Goal: Information Seeking & Learning: Understand process/instructions

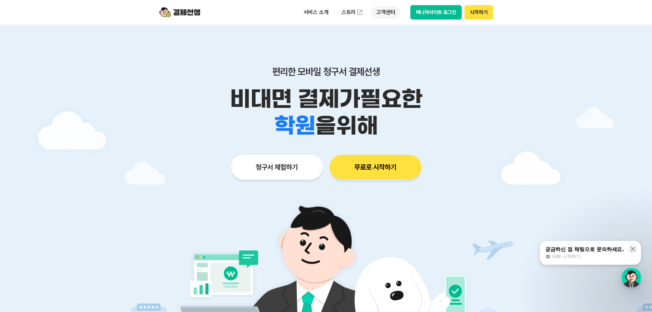
click at [386, 12] on p "고객센터" at bounding box center [385, 12] width 28 height 12
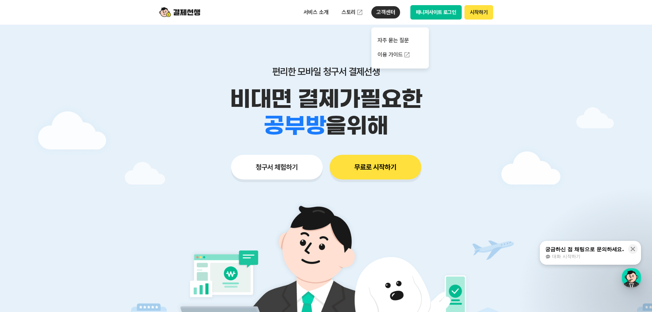
click at [386, 12] on p "고객센터" at bounding box center [385, 12] width 28 height 12
click at [399, 53] on link "이용 가이드" at bounding box center [399, 54] width 57 height 15
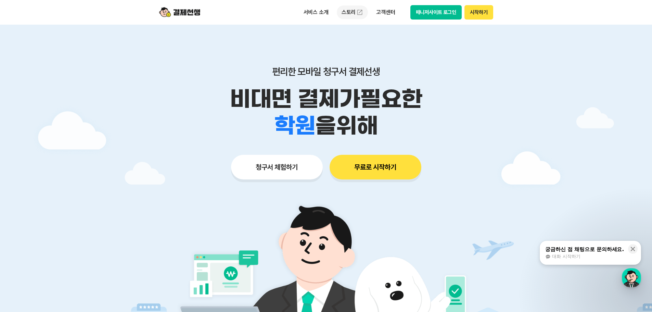
click at [357, 11] on img at bounding box center [359, 12] width 7 height 7
click at [324, 16] on p "서비스 소개" at bounding box center [316, 12] width 35 height 12
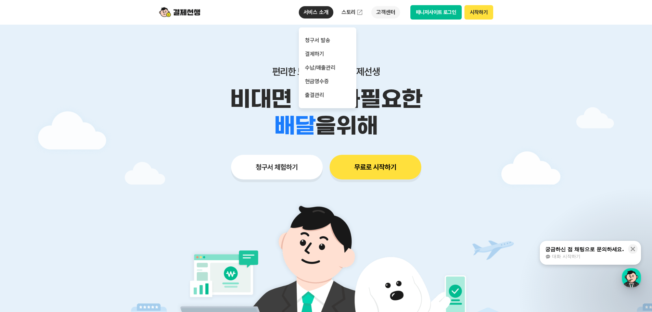
click at [377, 11] on p "고객센터" at bounding box center [385, 12] width 28 height 12
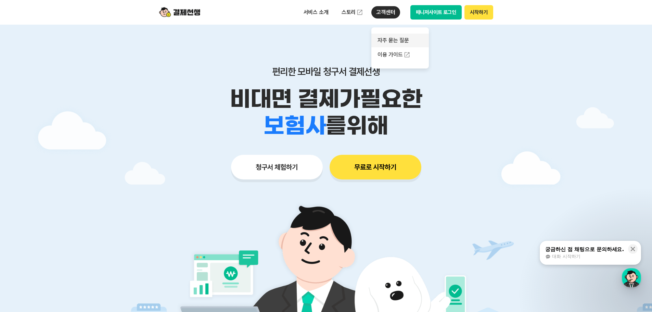
click at [388, 42] on link "자주 묻는 질문" at bounding box center [399, 41] width 57 height 14
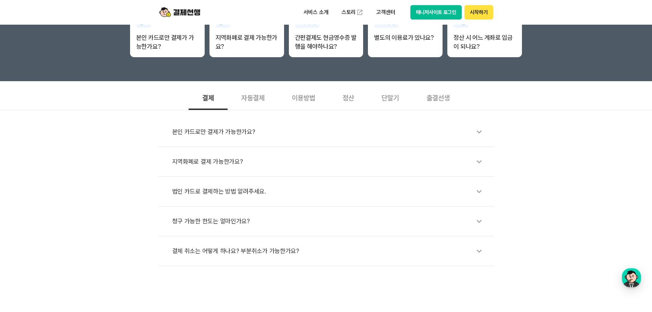
scroll to position [171, 0]
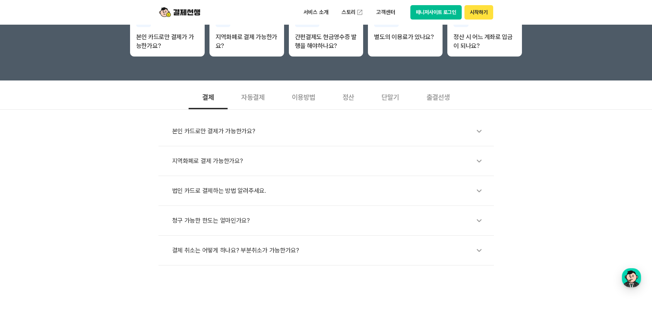
click at [391, 99] on div "단말기" at bounding box center [390, 96] width 45 height 25
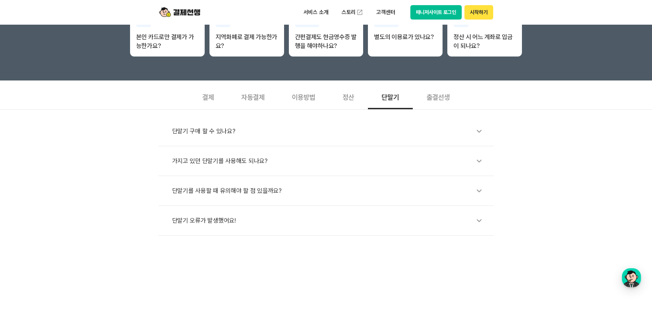
click at [482, 134] on icon at bounding box center [479, 131] width 16 height 16
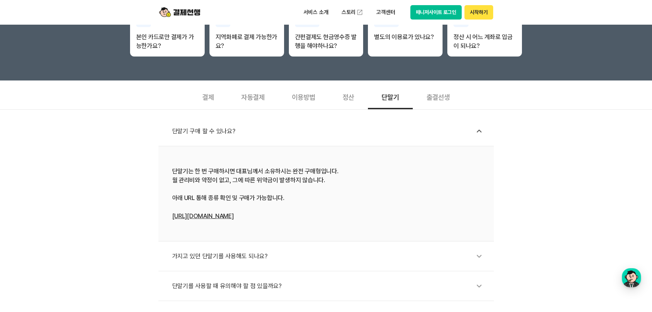
click at [223, 217] on link "[URL][DOMAIN_NAME]" at bounding box center [203, 215] width 62 height 7
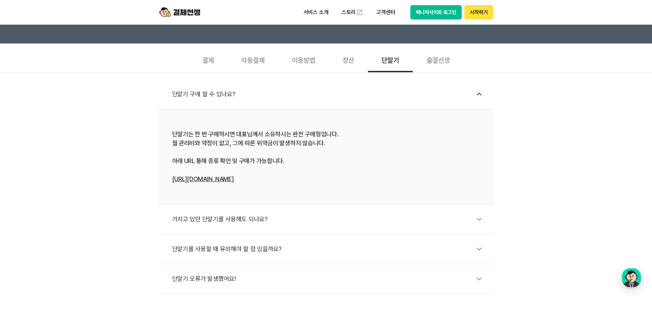
scroll to position [274, 0]
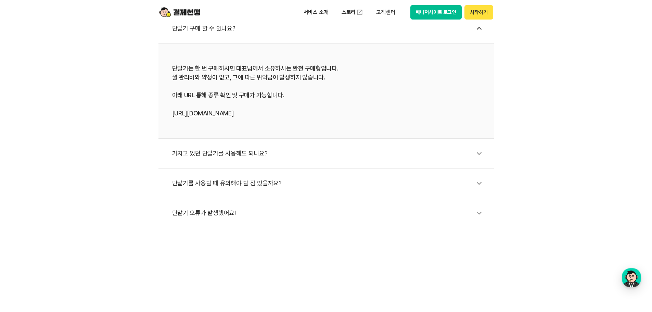
click at [445, 152] on div "가지고 있던 단말기를 사용해도 되나요?" at bounding box center [329, 153] width 315 height 16
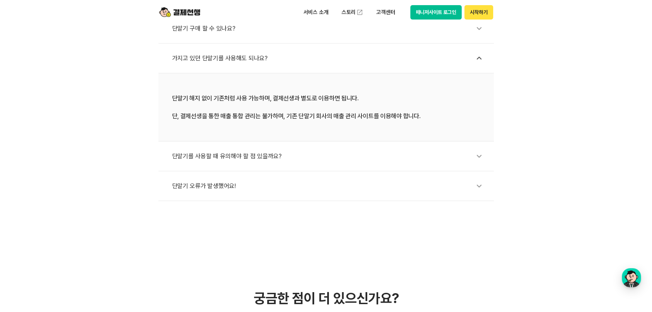
click at [446, 163] on div "단말기를 사용할 때 유의해야 할 점 있을까요?" at bounding box center [329, 156] width 315 height 16
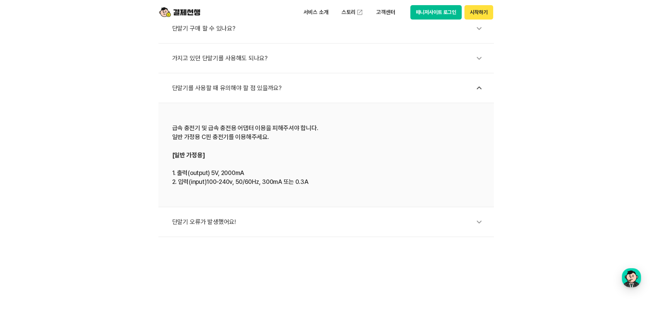
click at [481, 229] on icon at bounding box center [479, 222] width 16 height 16
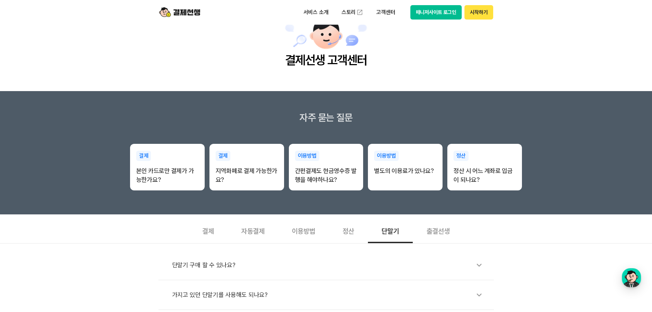
scroll to position [34, 0]
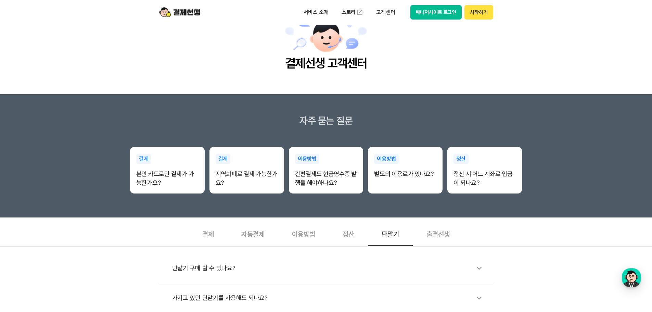
click at [200, 239] on div "결제" at bounding box center [208, 233] width 39 height 25
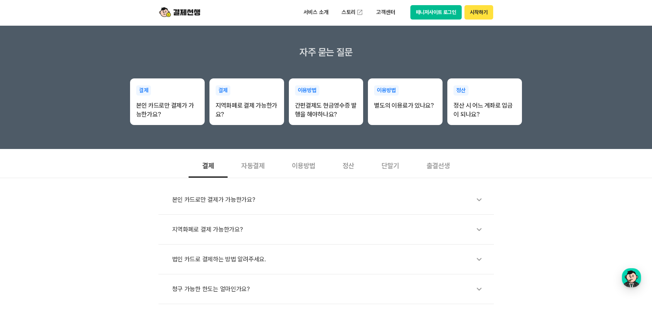
click at [265, 200] on div "본인 카드로만 결제가 가능한가요?" at bounding box center [329, 200] width 315 height 16
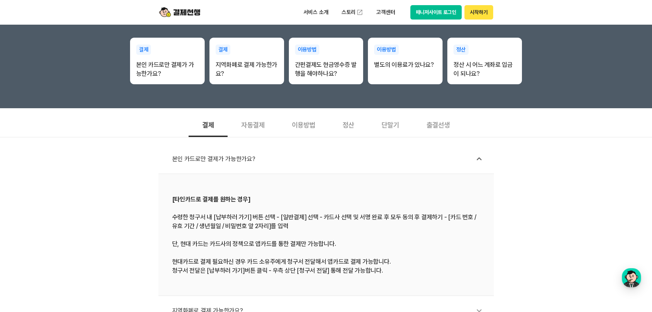
scroll to position [240, 0]
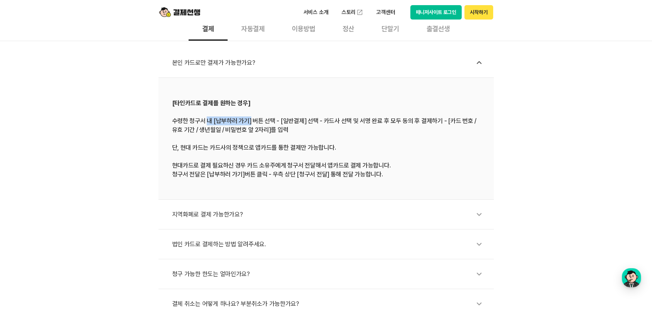
drag, startPoint x: 207, startPoint y: 118, endPoint x: 308, endPoint y: 124, distance: 100.8
click at [304, 123] on div "[타인카드로 결제를 원하는 경우] 수령한 청구서 내 [납부하러 가기] 버튼 선택 - [일반결제] 선택 - 카드사 선택 및 서명 완료 후 모두 …" at bounding box center [326, 138] width 308 height 80
drag, startPoint x: 343, startPoint y: 120, endPoint x: 458, endPoint y: 119, distance: 115.3
click at [458, 119] on div "[타인카드로 결제를 원하는 경우] 수령한 청구서 내 [납부하러 가기] 버튼 선택 - [일반결제] 선택 - 카드사 선택 및 서명 완료 후 모두 …" at bounding box center [326, 138] width 308 height 80
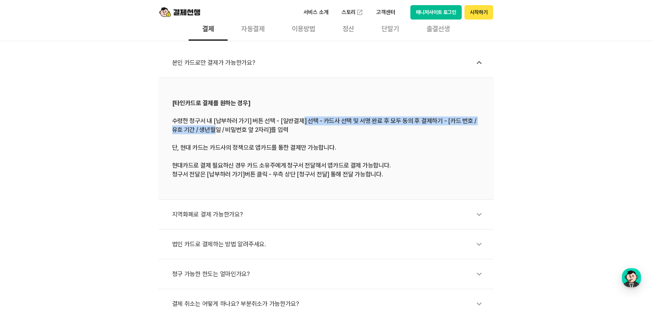
drag, startPoint x: 272, startPoint y: 126, endPoint x: 303, endPoint y: 125, distance: 31.5
click at [305, 123] on div "[타인카드로 결제를 원하는 경우] 수령한 청구서 내 [납부하러 가기] 버튼 선택 - [일반결제] 선택 - 카드사 선택 및 서명 완료 후 모두 …" at bounding box center [326, 138] width 308 height 80
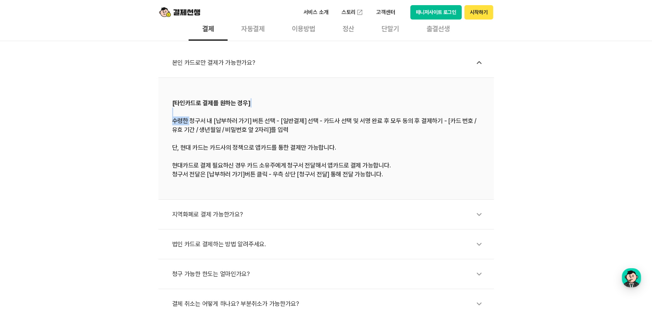
drag, startPoint x: 190, startPoint y: 117, endPoint x: 259, endPoint y: 115, distance: 69.2
click at [259, 115] on div "[타인카드로 결제를 원하는 경우] 수령한 청구서 내 [납부하러 가기] 버튼 선택 - [일반결제] 선택 - 카드사 선택 및 서명 완료 후 모두 …" at bounding box center [326, 138] width 308 height 80
drag, startPoint x: 208, startPoint y: 145, endPoint x: 309, endPoint y: 151, distance: 100.8
click at [310, 149] on div "[타인카드로 결제를 원하는 경우] 수령한 청구서 내 [납부하러 가기] 버튼 선택 - [일반결제] 선택 - 카드사 선택 및 서명 완료 후 모두 …" at bounding box center [326, 138] width 308 height 80
drag, startPoint x: 200, startPoint y: 165, endPoint x: 348, endPoint y: 164, distance: 147.8
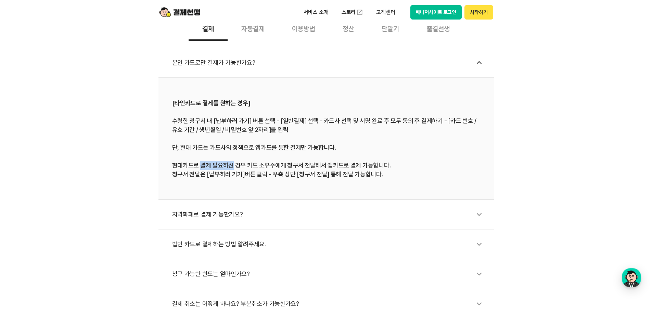
click at [347, 164] on div "[타인카드로 결제를 원하는 경우] 수령한 청구서 내 [납부하러 가기] 버튼 선택 - [일반결제] 선택 - 카드사 선택 및 서명 완료 후 모두 …" at bounding box center [326, 138] width 308 height 80
drag, startPoint x: 338, startPoint y: 175, endPoint x: 306, endPoint y: 190, distance: 35.5
click at [395, 175] on div "[타인카드로 결제를 원하는 경우] 수령한 청구서 내 [납부하러 가기] 버튼 선택 - [일반결제] 선택 - 카드사 선택 및 서명 완료 후 모두 …" at bounding box center [326, 138] width 308 height 80
drag, startPoint x: 200, startPoint y: 209, endPoint x: 242, endPoint y: 208, distance: 42.1
click at [242, 208] on div "지역화폐로 결제 가능한가요?" at bounding box center [329, 214] width 315 height 16
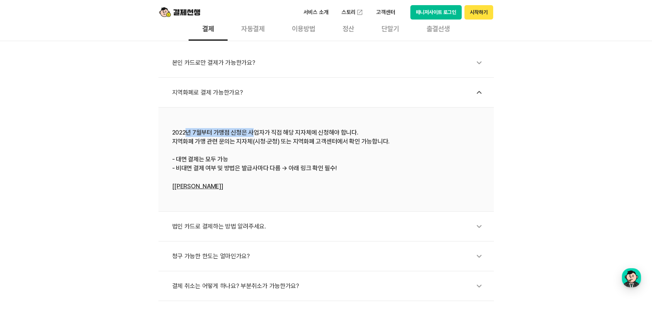
drag, startPoint x: 217, startPoint y: 129, endPoint x: 264, endPoint y: 126, distance: 47.0
click at [264, 126] on li "2022년 7월부터 가맹점 신청은 사업자가 직접 해당 지자체에 신청해야 합니다. 지역화폐 가맹 관련 문의는 지자체(시청·군청) 또는 지역화폐 …" at bounding box center [325, 159] width 335 height 104
drag, startPoint x: 287, startPoint y: 131, endPoint x: 377, endPoint y: 137, distance: 89.8
click at [381, 137] on div "2022년 7월부터 가맹점 신청은 사업자가 직접 해당 지자체에 신청해야 합니다. 지역화폐 가맹 관련 문의는 지자체(시청·군청) 또는 지역화폐 …" at bounding box center [326, 159] width 308 height 63
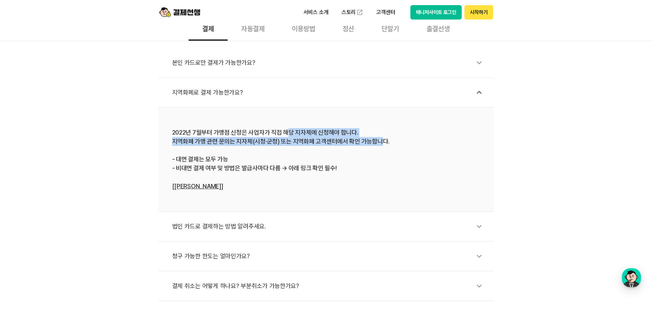
click at [201, 141] on div "2022년 7월부터 가맹점 신청은 사업자가 직접 해당 지자체에 신청해야 합니다. 지역화폐 가맹 관련 문의는 지자체(시청·군청) 또는 지역화폐 …" at bounding box center [326, 159] width 308 height 63
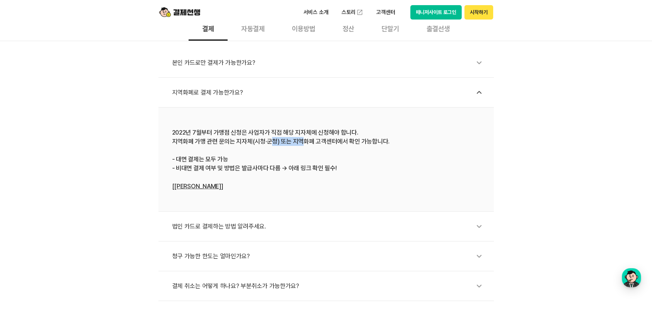
drag, startPoint x: 272, startPoint y: 138, endPoint x: 355, endPoint y: 137, distance: 82.8
click at [354, 137] on div "2022년 7월부터 가맹점 신청은 사업자가 직접 해당 지자체에 신청해야 합니다. 지역화폐 가맹 관련 문의는 지자체(시청·군청) 또는 지역화폐 …" at bounding box center [326, 159] width 308 height 63
drag, startPoint x: 185, startPoint y: 158, endPoint x: 217, endPoint y: 162, distance: 31.7
click at [216, 162] on div "2022년 7월부터 가맹점 신청은 사업자가 직접 해당 지자체에 신청해야 합니다. 지역화폐 가맹 관련 문의는 지자체(시청·군청) 또는 지역화폐 …" at bounding box center [326, 159] width 308 height 63
drag, startPoint x: 188, startPoint y: 168, endPoint x: 235, endPoint y: 172, distance: 47.7
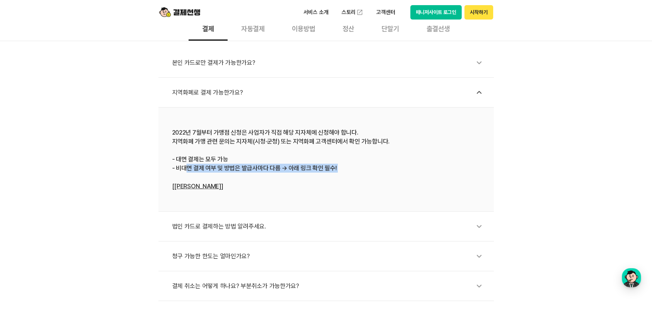
click at [235, 172] on div "2022년 7월부터 가맹점 신청은 사업자가 직접 해당 지자체에 신청해야 합니다. 지역화폐 가맹 관련 문의는 지자체(시청·군청) 또는 지역화폐 …" at bounding box center [326, 159] width 308 height 63
click at [285, 176] on div "2022년 7월부터 가맹점 신청은 사업자가 직접 해당 지자체에 신청해야 합니다. 지역화폐 가맹 관련 문의는 지자체(시청·군청) 또는 지역화폐 …" at bounding box center [326, 159] width 308 height 63
drag, startPoint x: 291, startPoint y: 167, endPoint x: 312, endPoint y: 171, distance: 22.3
click at [319, 168] on div "2022년 7월부터 가맹점 신청은 사업자가 직접 해당 지자체에 신청해야 합니다. 지역화폐 가맹 관련 문의는 지자체(시청·군청) 또는 지역화폐 …" at bounding box center [326, 159] width 308 height 63
click at [184, 188] on link "[[PERSON_NAME]]" at bounding box center [197, 185] width 51 height 7
